Goal: Navigation & Orientation: Find specific page/section

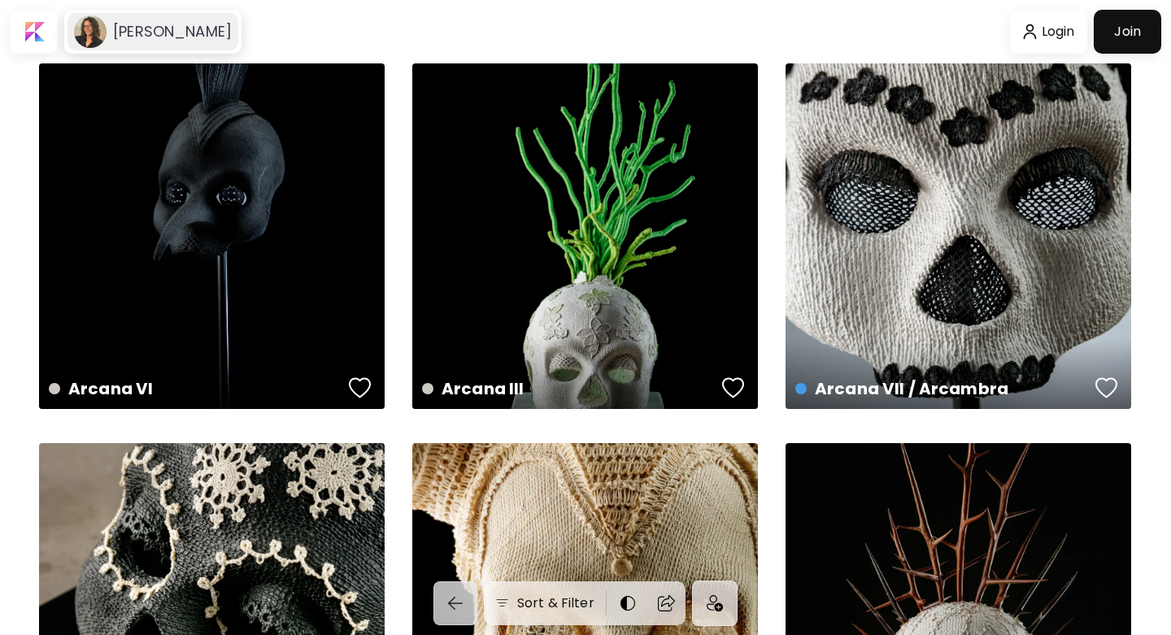
click at [103, 33] on image at bounding box center [90, 31] width 33 height 33
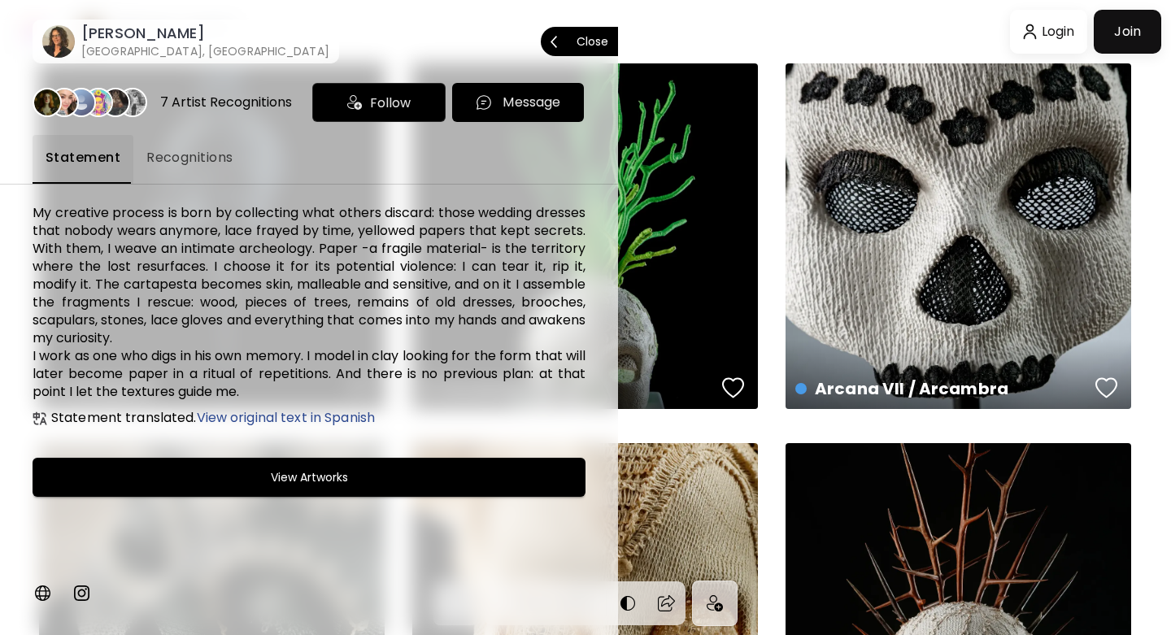
click at [608, 36] on p "Close" at bounding box center [593, 41] width 32 height 11
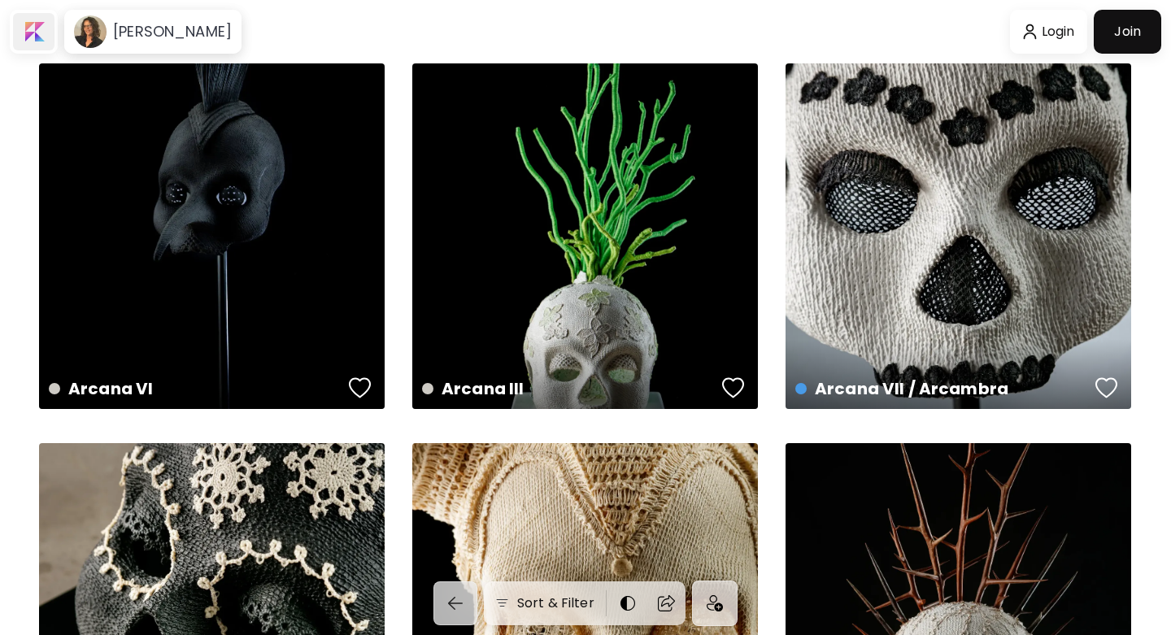
click at [33, 41] on div at bounding box center [33, 31] width 41 height 37
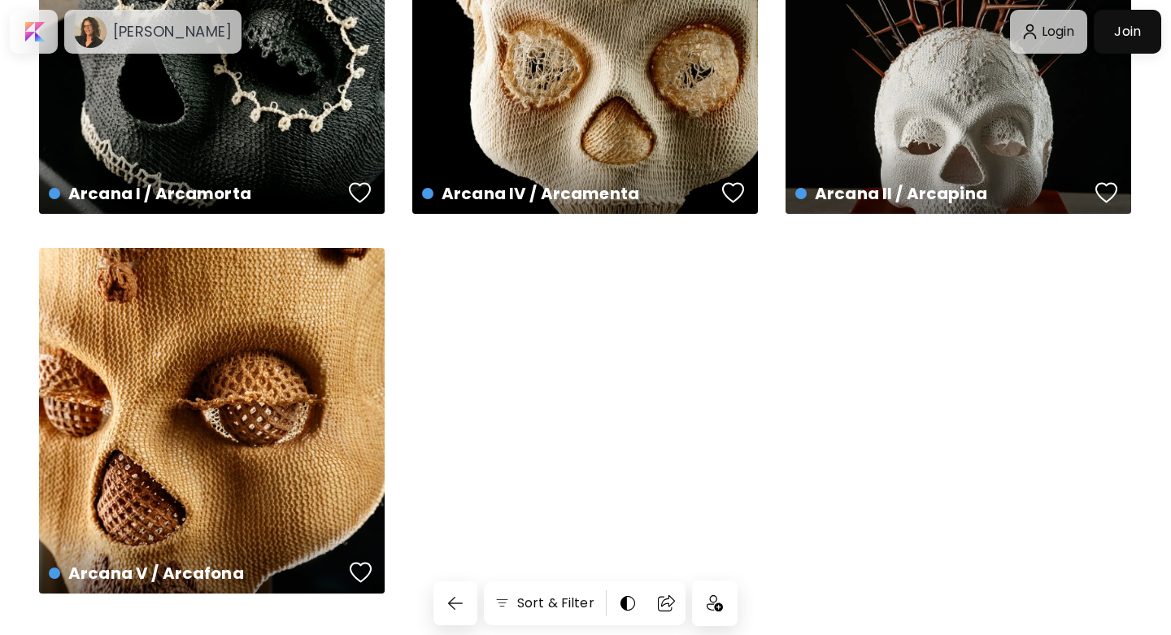
scroll to position [623, 0]
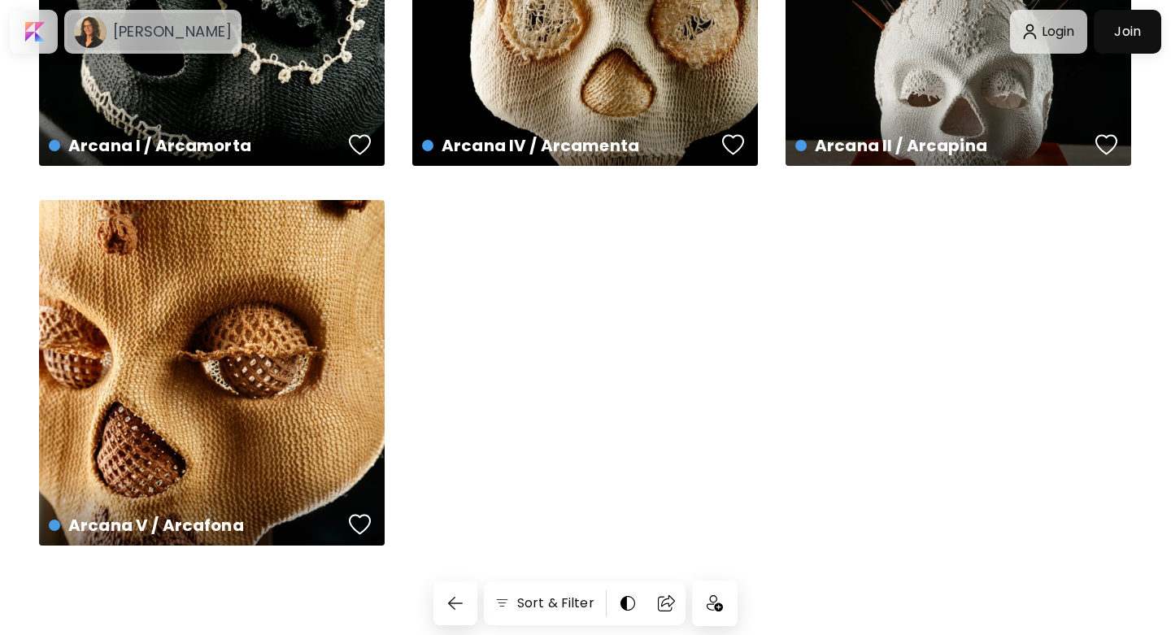
click at [201, 24] on h6 "[PERSON_NAME]" at bounding box center [172, 32] width 119 height 20
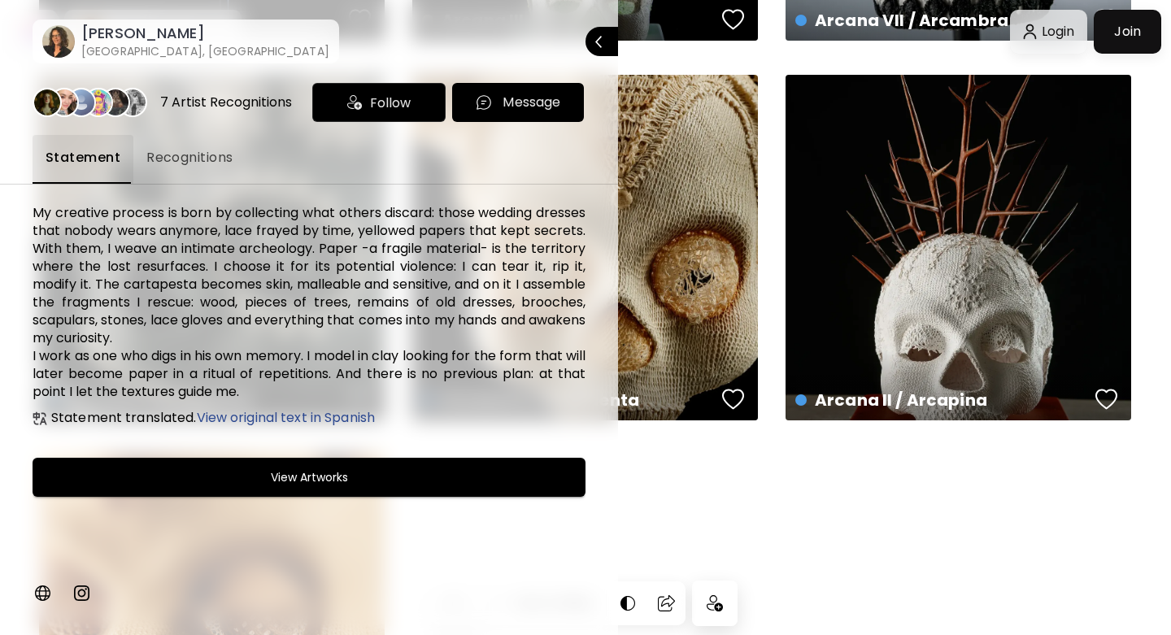
scroll to position [0, 0]
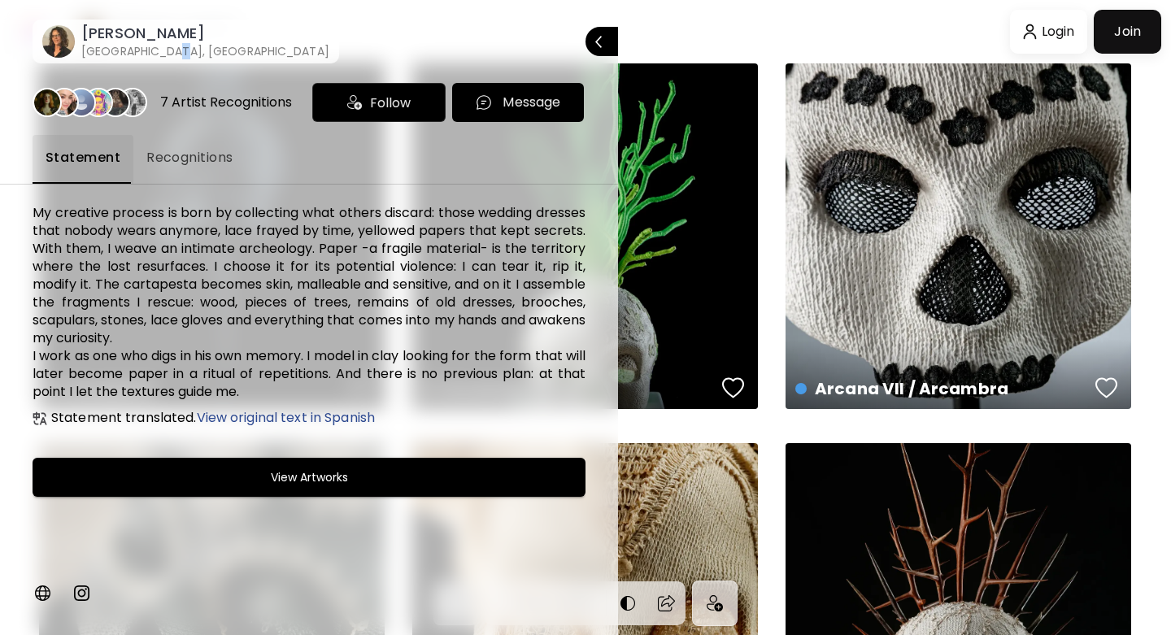
click at [164, 52] on h6 "[GEOGRAPHIC_DATA], [GEOGRAPHIC_DATA]" at bounding box center [205, 51] width 248 height 16
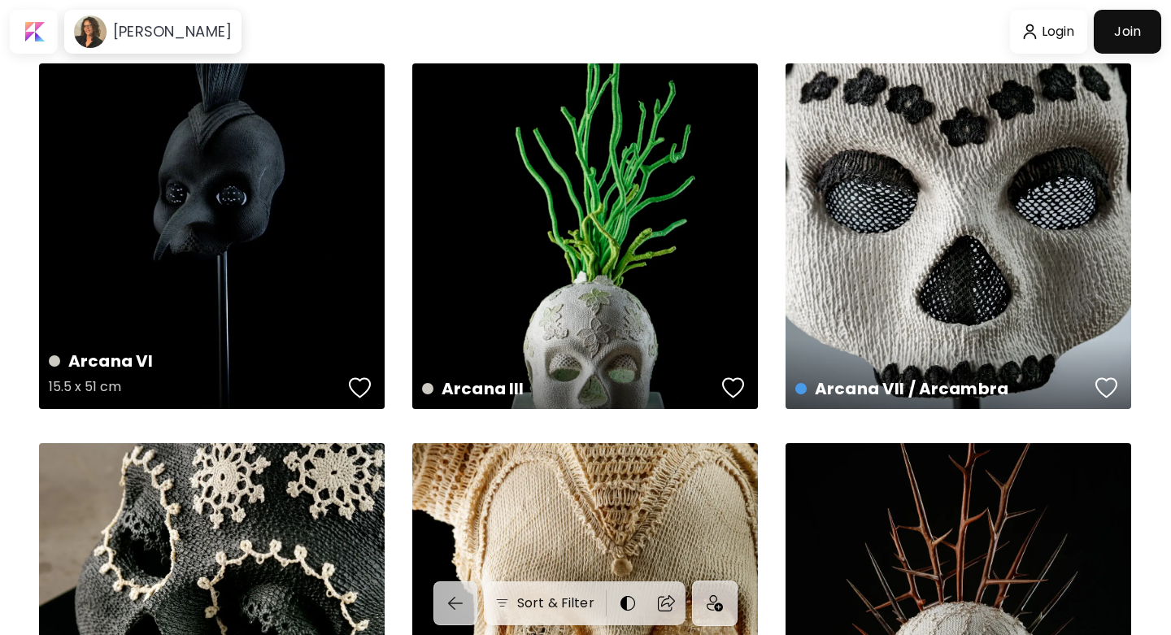
click at [309, 255] on div "Arcana VI 15.5 x 51 cm" at bounding box center [212, 236] width 346 height 346
